Goal: Use online tool/utility: Use online tool/utility

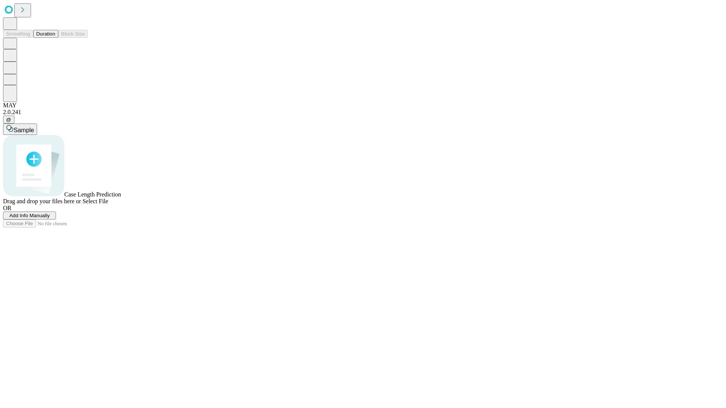
click at [55, 38] on button "Duration" at bounding box center [45, 34] width 25 height 8
click at [34, 127] on span "Sample" at bounding box center [24, 130] width 20 height 6
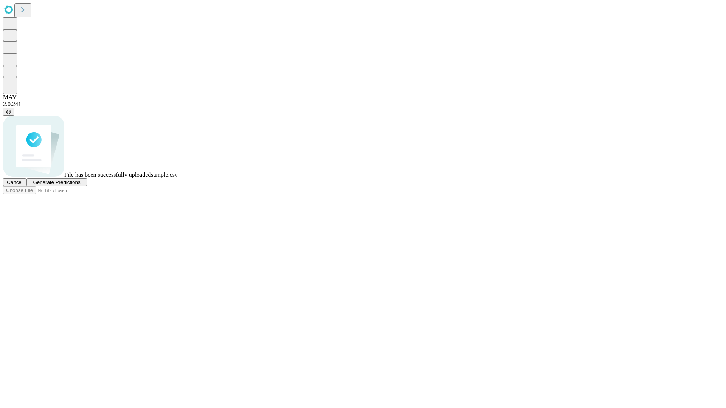
click at [80, 185] on span "Generate Predictions" at bounding box center [56, 183] width 47 height 6
